Goal: Task Accomplishment & Management: Manage account settings

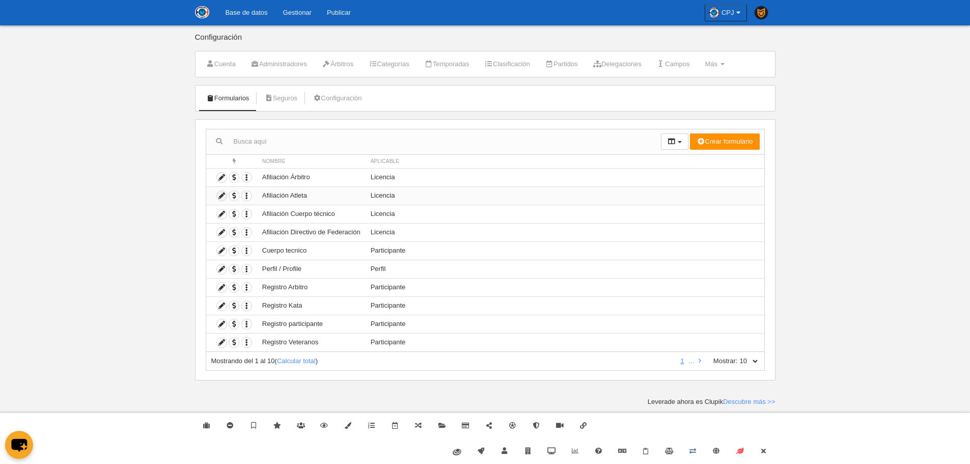
click at [218, 196] on icon at bounding box center [222, 196] width 10 height 10
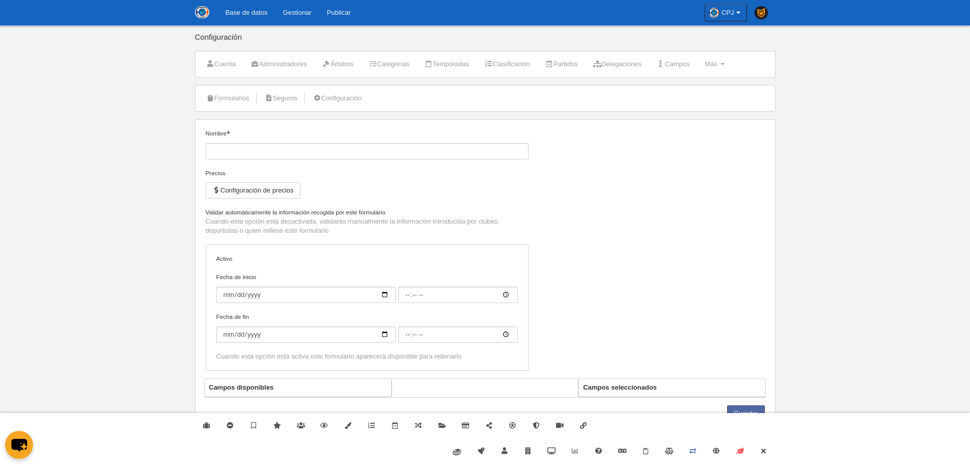
type input "Afiliación Atleta"
checkbox input "true"
select select "selected"
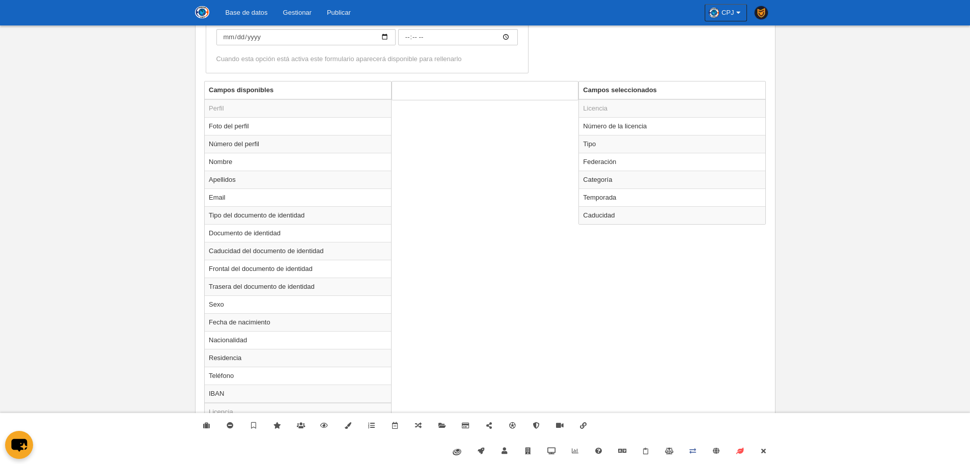
scroll to position [344, 0]
click at [630, 165] on td "Federación" at bounding box center [672, 160] width 186 height 18
radio input "true"
select select
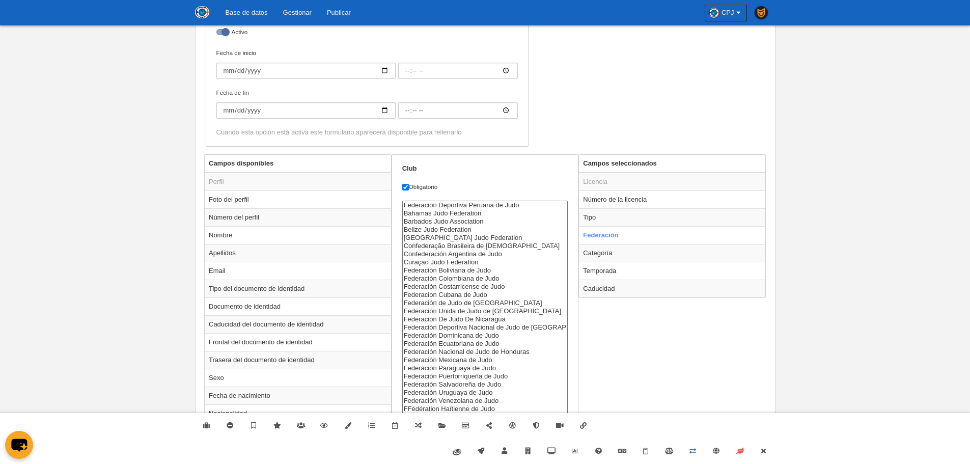
scroll to position [89, 0]
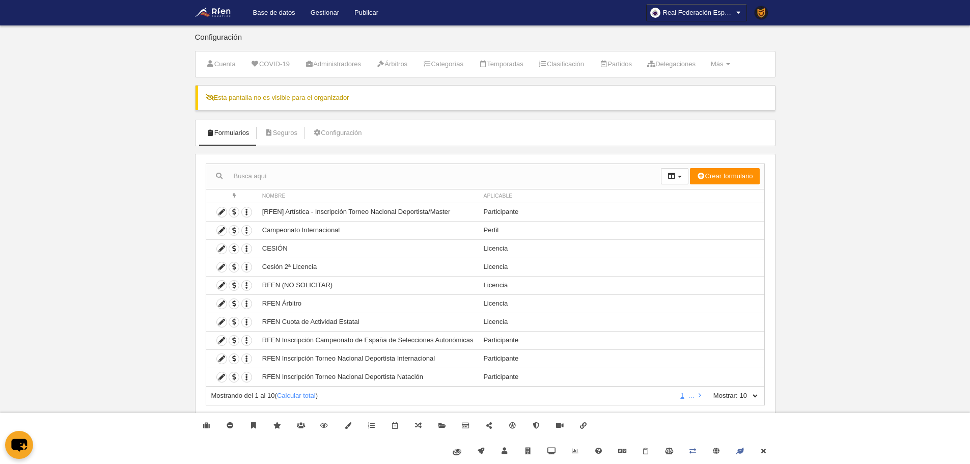
click at [345, 144] on li "Configuración" at bounding box center [337, 132] width 60 height 25
drag, startPoint x: 341, startPoint y: 141, endPoint x: 337, endPoint y: 137, distance: 5.8
click at [339, 140] on li "Configuración" at bounding box center [337, 132] width 60 height 25
click at [335, 136] on link "Configuración" at bounding box center [337, 132] width 60 height 15
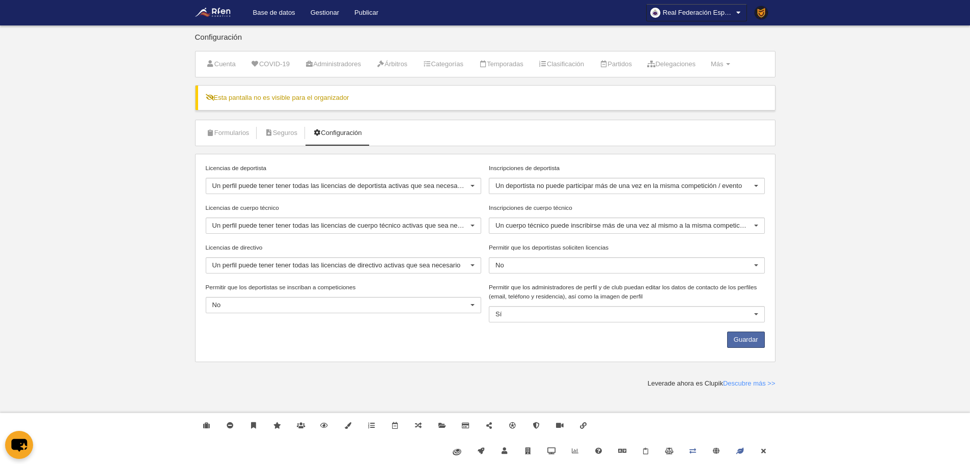
click at [290, 14] on link "Base de datos" at bounding box center [274, 12] width 58 height 25
